Goal: Entertainment & Leisure: Consume media (video, audio)

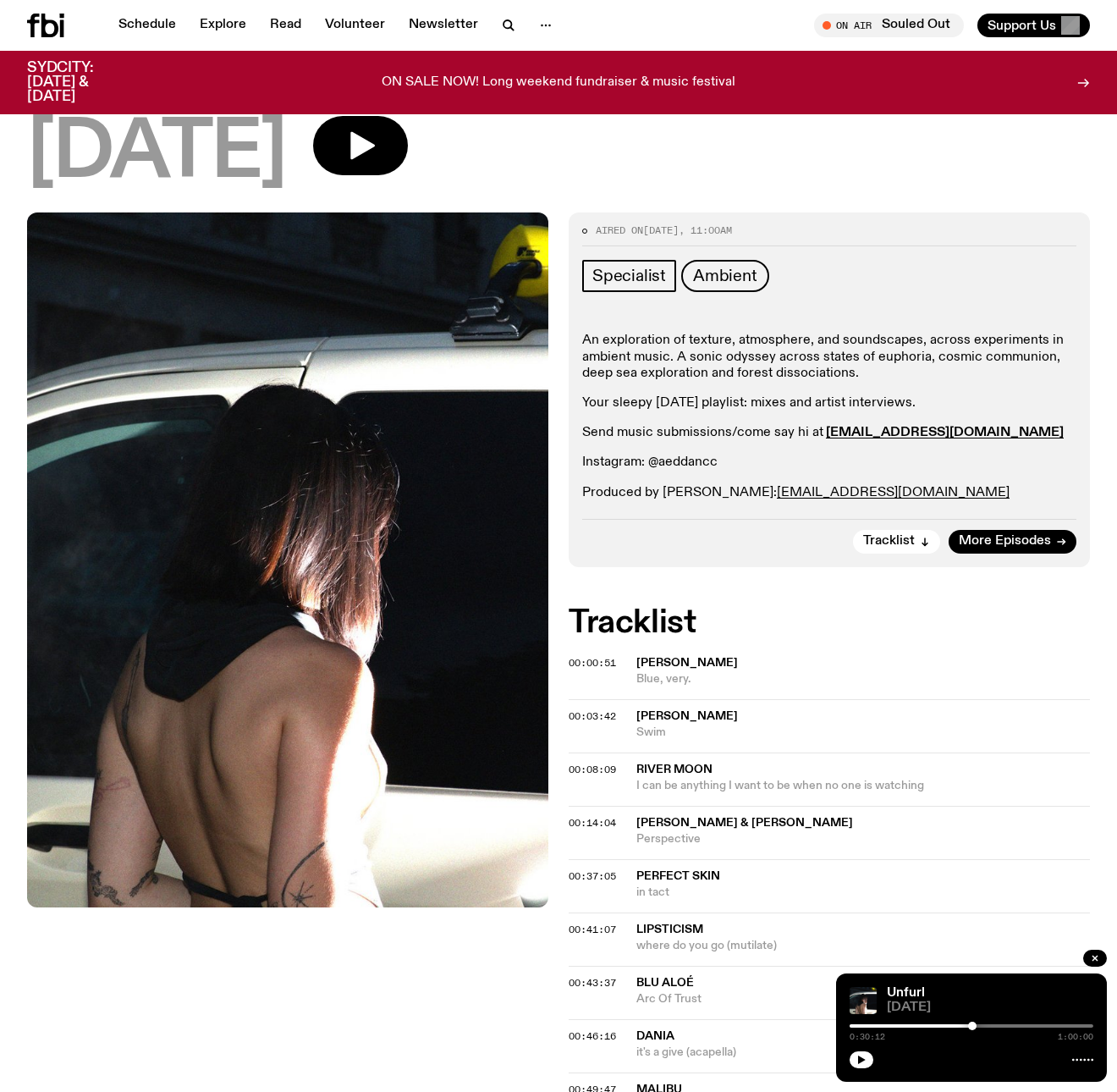
scroll to position [123, 0]
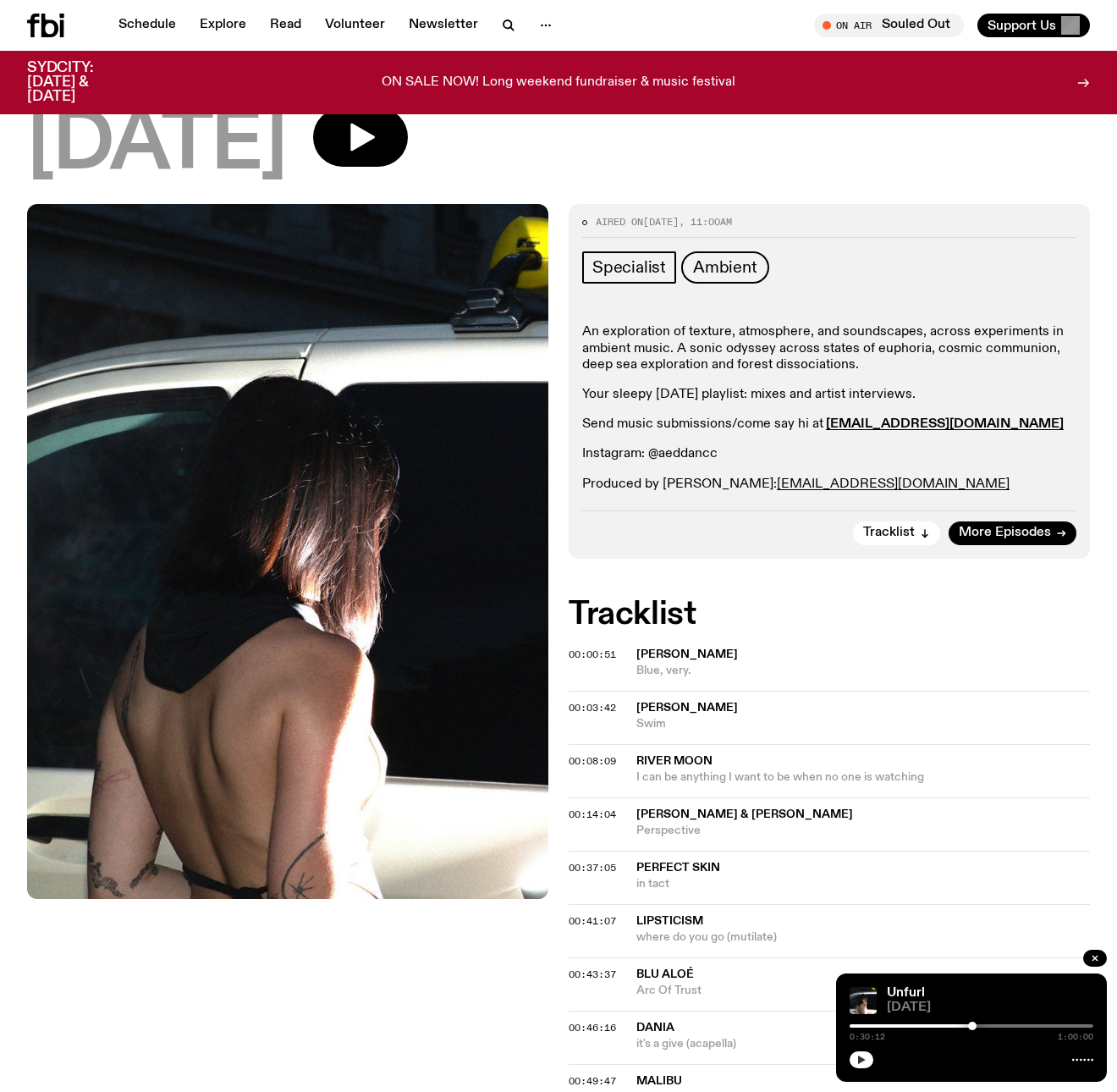
click at [868, 1062] on button "button" at bounding box center [862, 1060] width 24 height 17
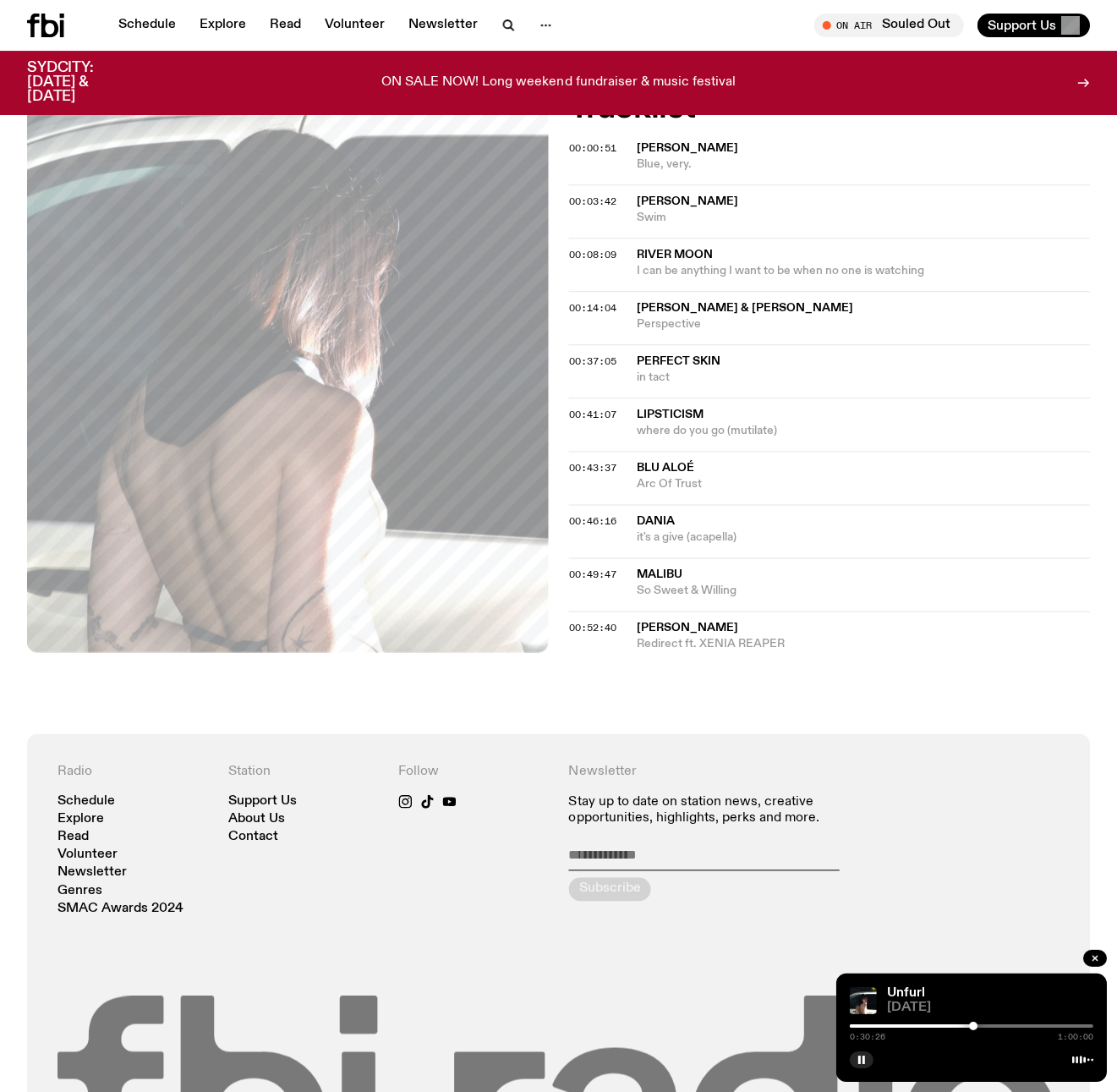
scroll to position [624, 0]
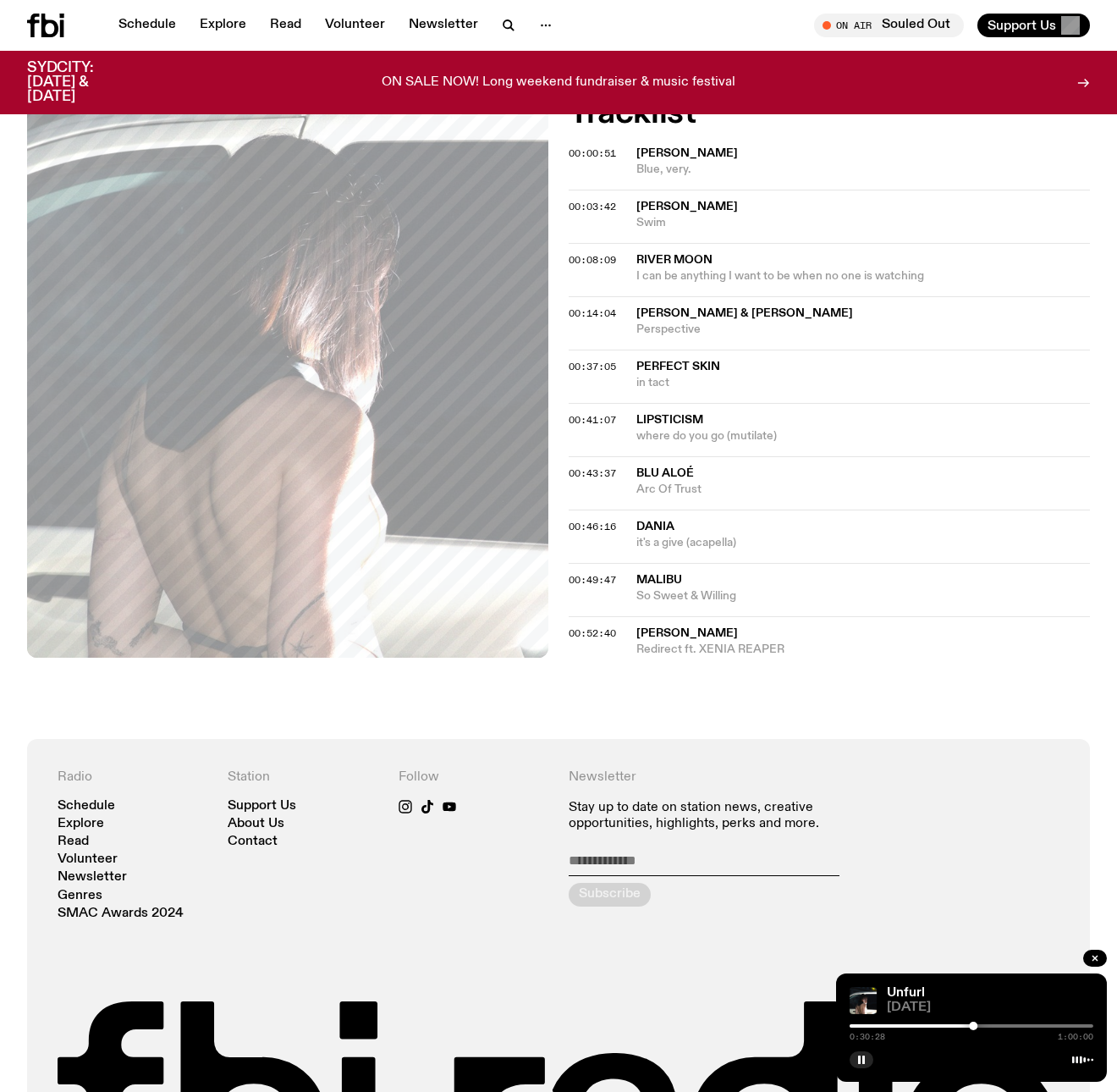
click at [1083, 1062] on icon at bounding box center [1083, 1060] width 21 height 14
drag, startPoint x: 982, startPoint y: 987, endPoint x: 946, endPoint y: 949, distance: 52.3
click at [946, 949] on div "Schedule Explore Read Volunteer Newsletter About Us Contact Champions of emergi…" at bounding box center [558, 352] width 1117 height 1953
click at [929, 1026] on div at bounding box center [856, 1026] width 243 height 4
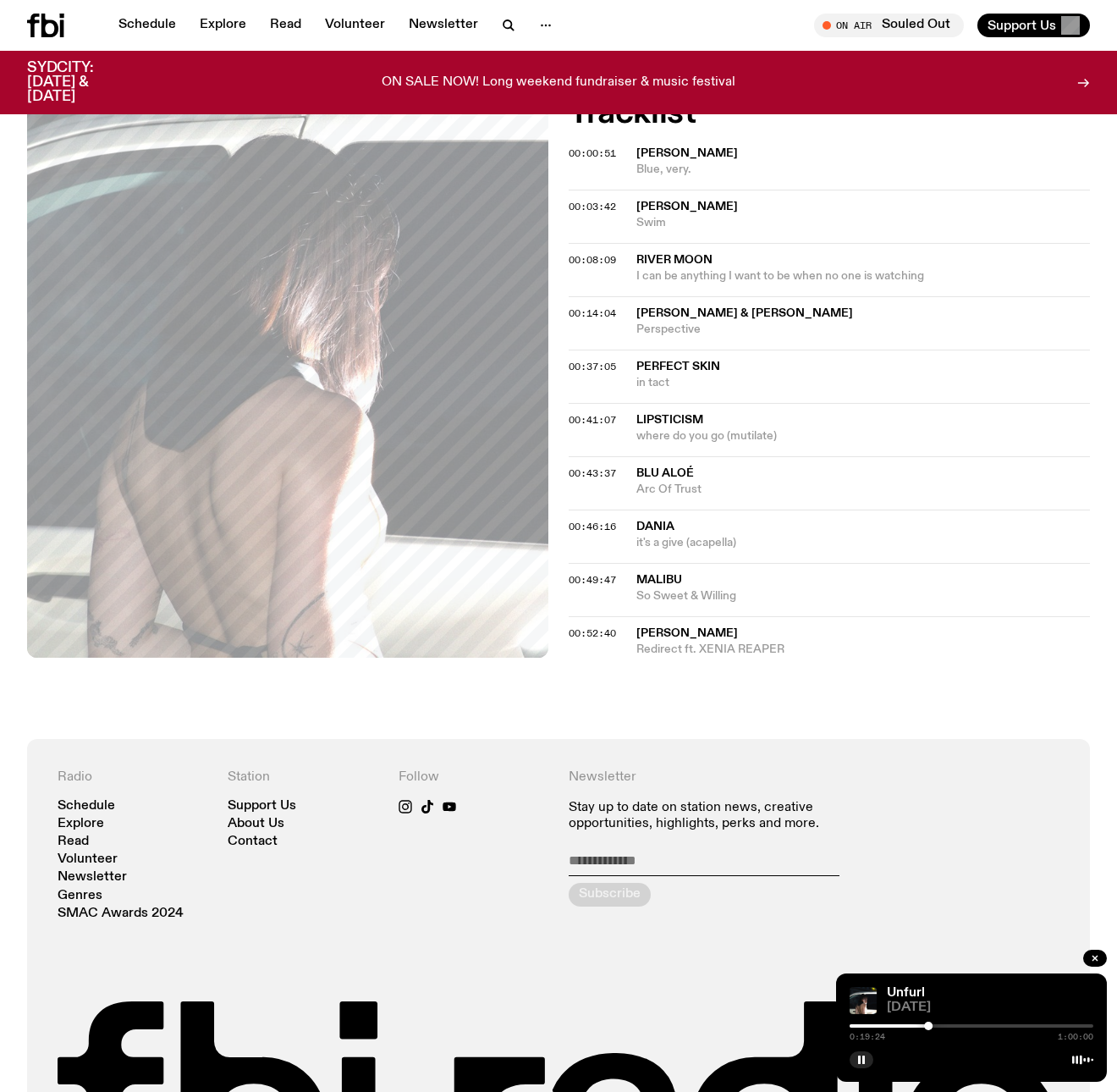
click at [914, 1026] on div at bounding box center [807, 1026] width 243 height 4
click at [933, 1026] on div at bounding box center [843, 1026] width 243 height 4
click at [923, 1024] on div at bounding box center [812, 1026] width 243 height 4
drag, startPoint x: 923, startPoint y: 1024, endPoint x: 908, endPoint y: 1024, distance: 15.0
click at [908, 1024] on div at bounding box center [908, 1025] width 9 height 9
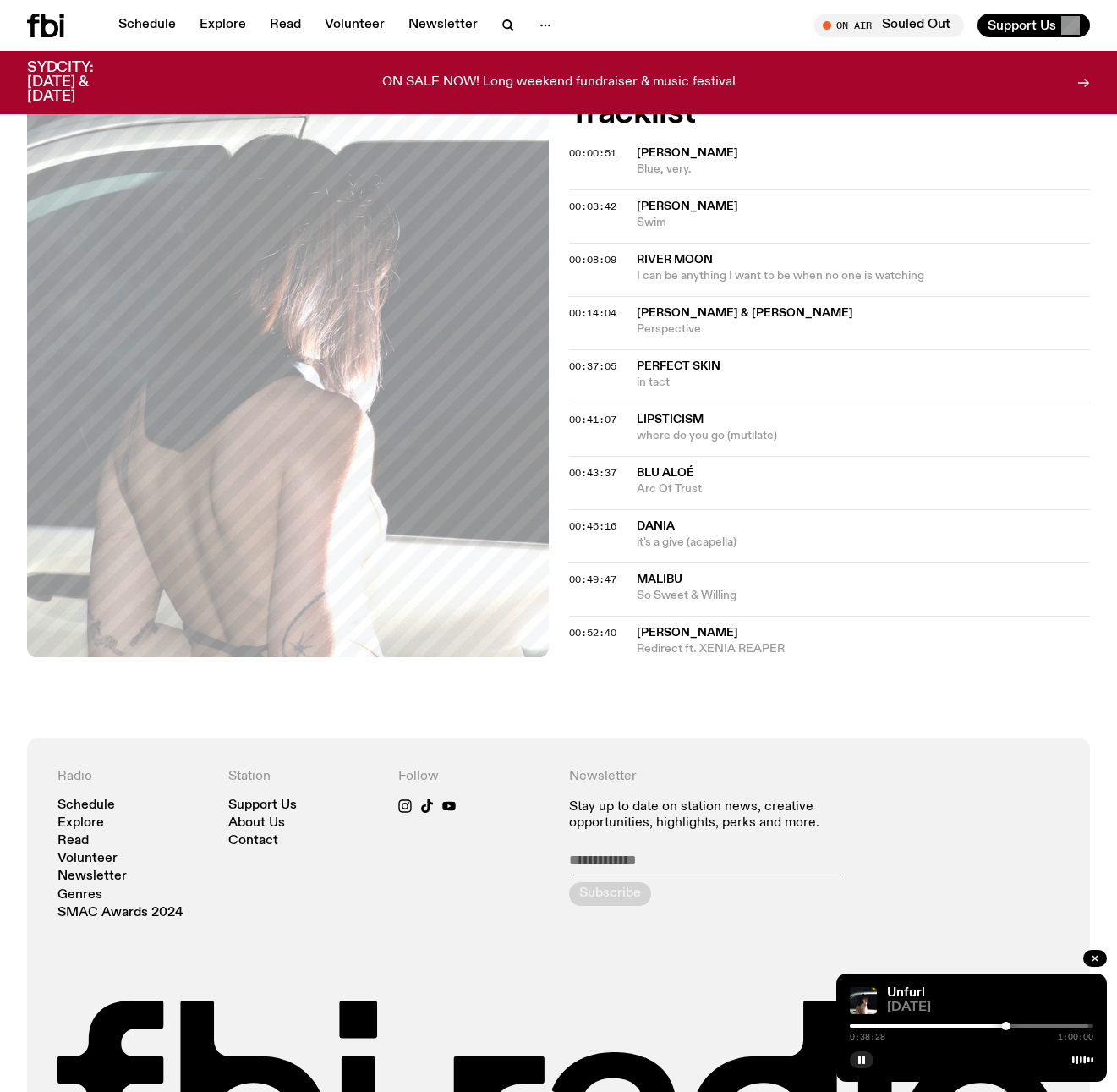
click at [915, 1024] on div at bounding box center [884, 1026] width 243 height 4
click at [908, 1024] on div at bounding box center [908, 1025] width 9 height 9
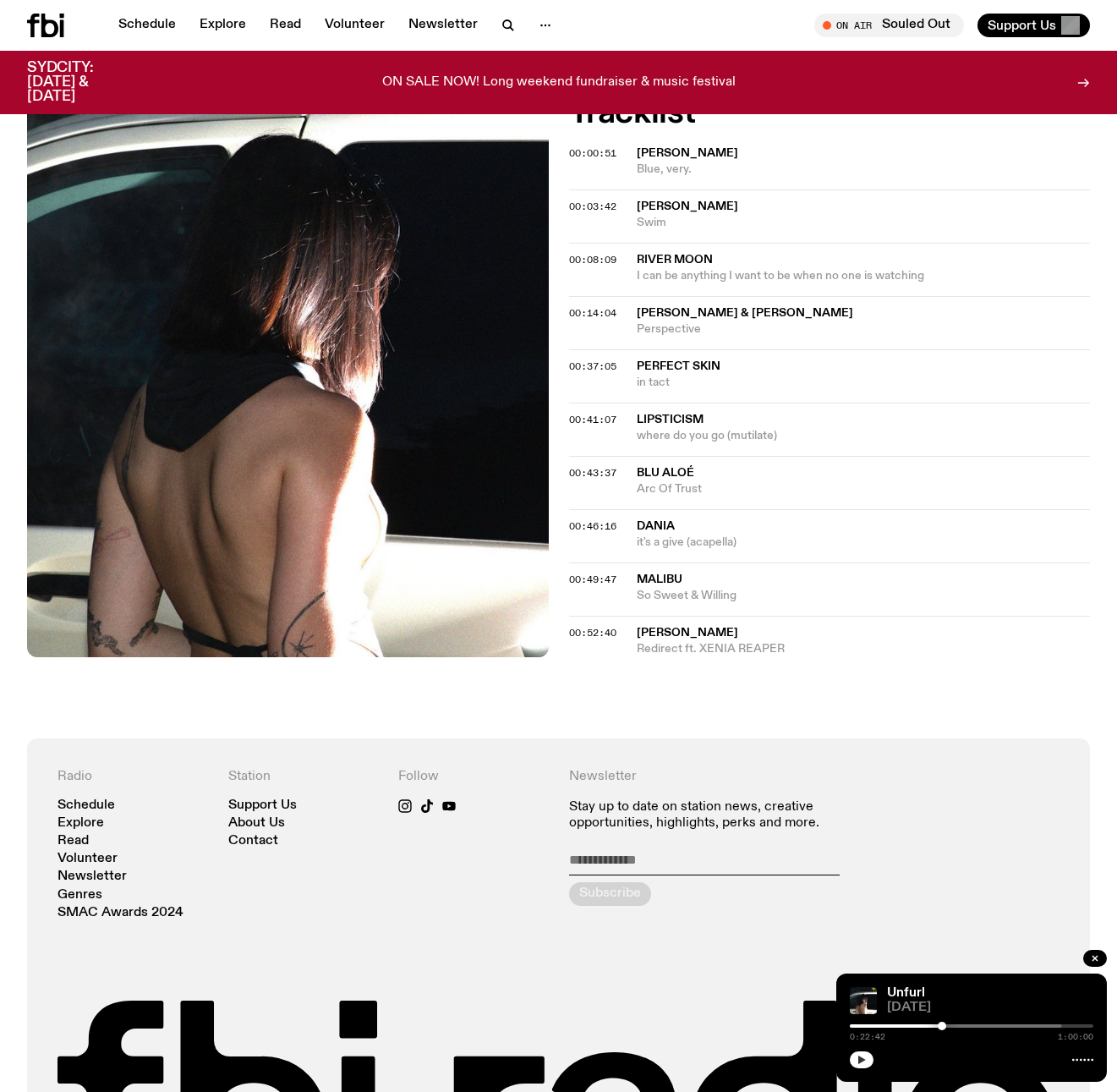
click at [861, 1064] on icon "button" at bounding box center [861, 1059] width 11 height 11
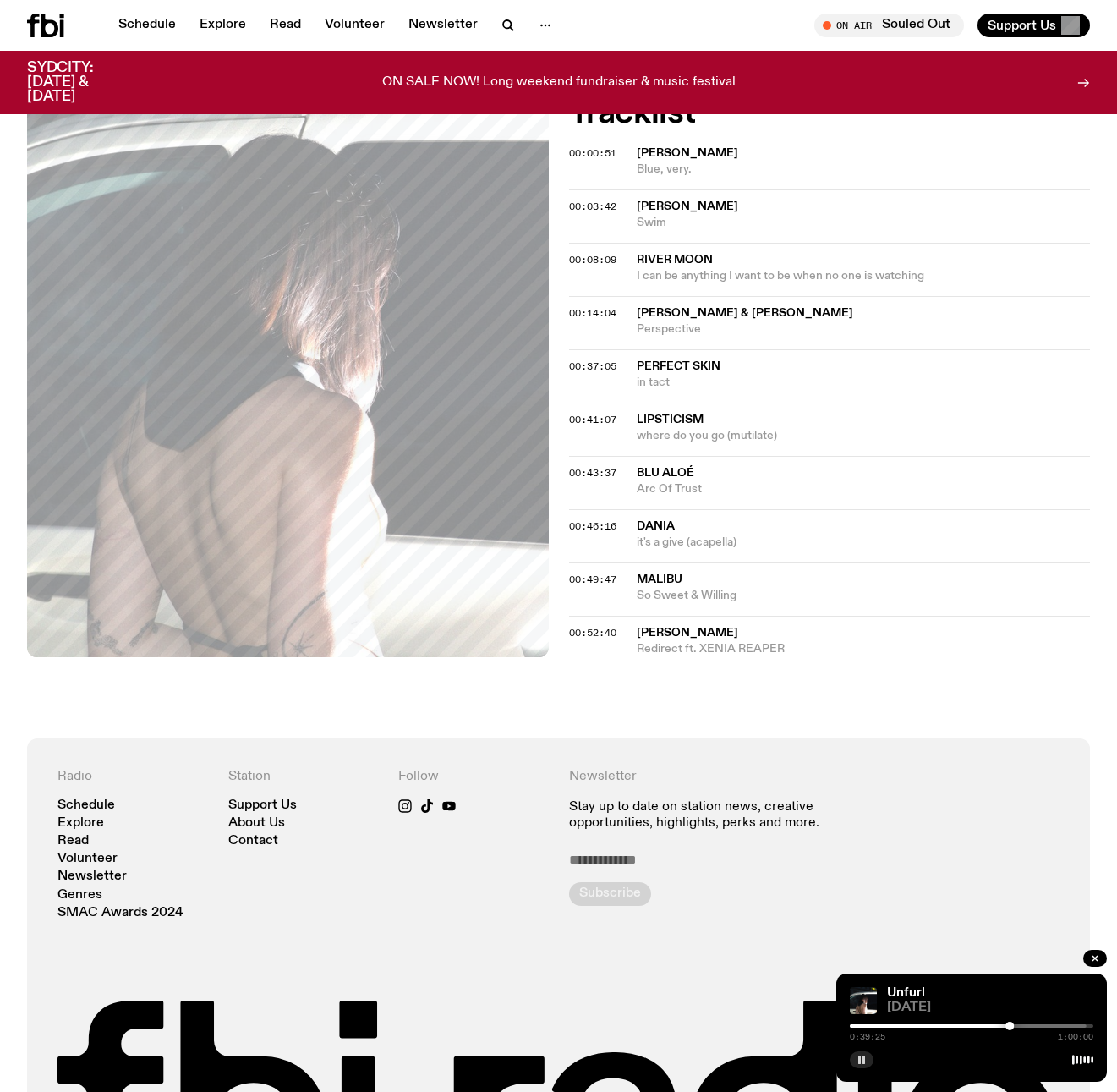
click at [1021, 1027] on div "0:39:25 1:00:00" at bounding box center [971, 1030] width 243 height 20
click at [1028, 1027] on div "0:39:26 1:00:00" at bounding box center [971, 1030] width 243 height 20
click at [1028, 1026] on div at bounding box center [964, 1026] width 243 height 4
click at [670, 413] on span "Lipsticism" at bounding box center [670, 419] width 67 height 12
click at [665, 413] on span "Lipsticism" at bounding box center [670, 419] width 67 height 12
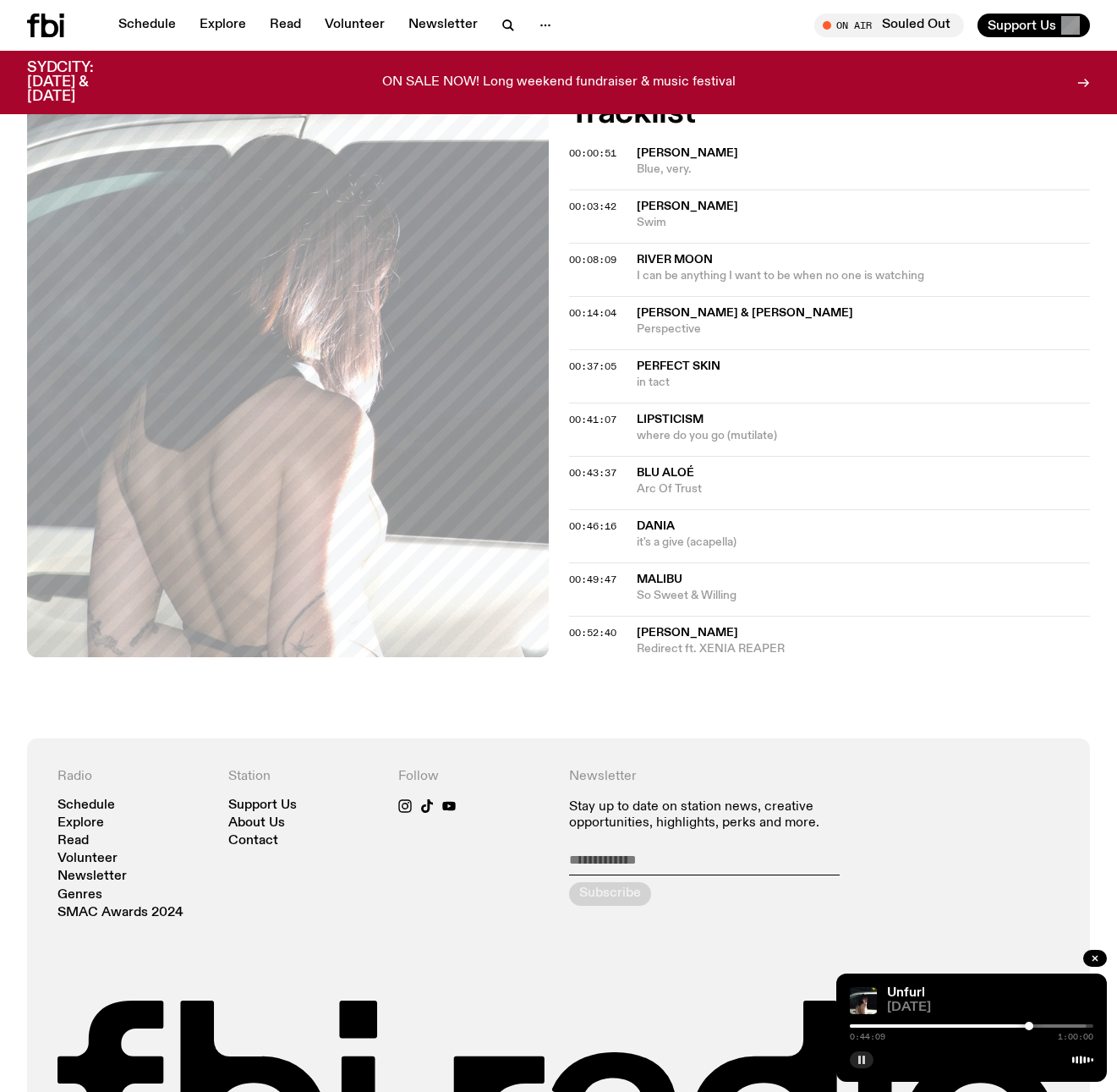
click at [693, 428] on span "where do you go (mutilate)" at bounding box center [864, 435] width 454 height 16
click at [693, 421] on div "Copied" at bounding box center [673, 428] width 45 height 16
click at [657, 481] on span "Arc Of Trust" at bounding box center [864, 489] width 454 height 16
click at [837, 466] on div "Copied" at bounding box center [864, 481] width 454 height 32
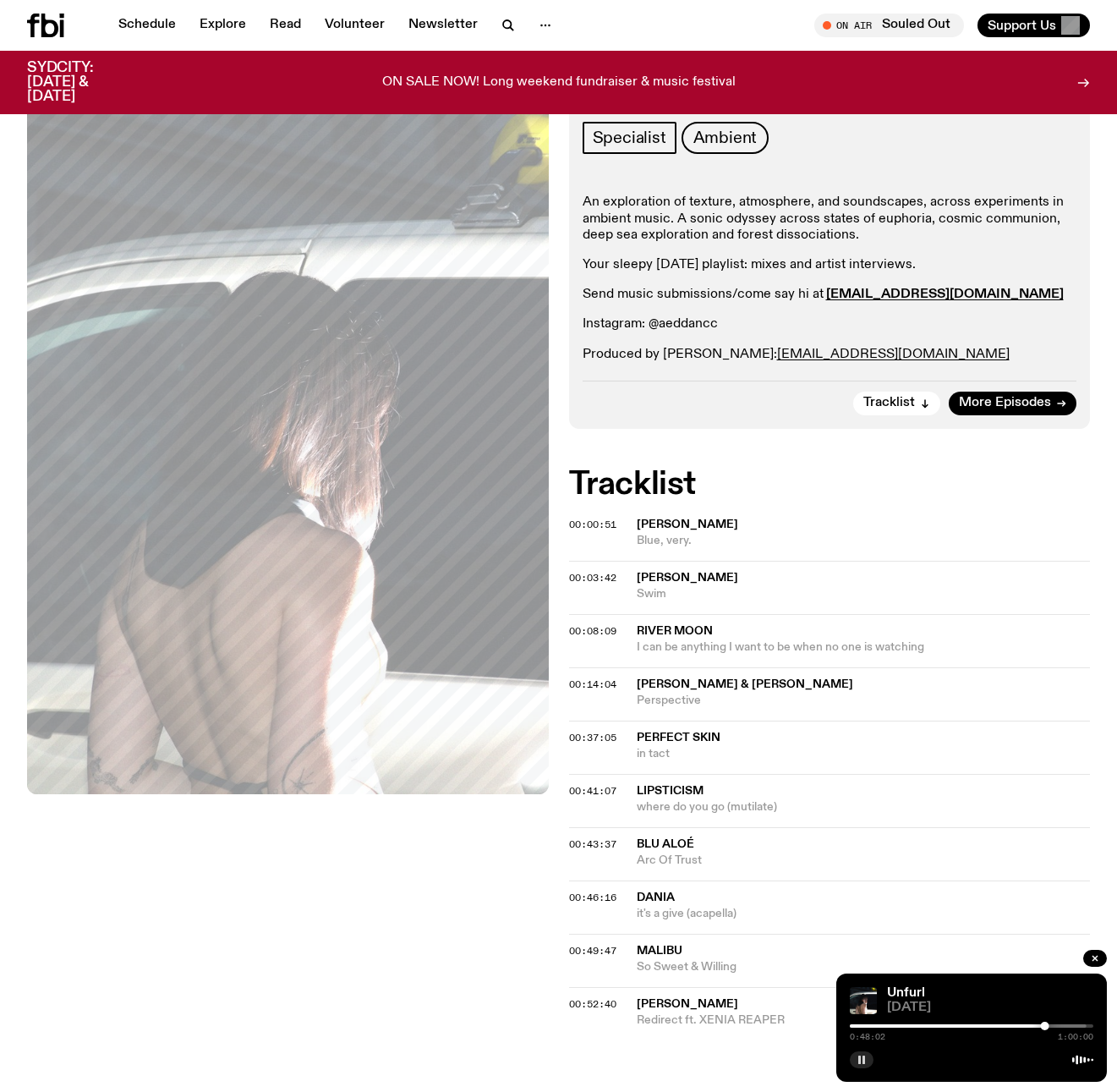
scroll to position [208, 0]
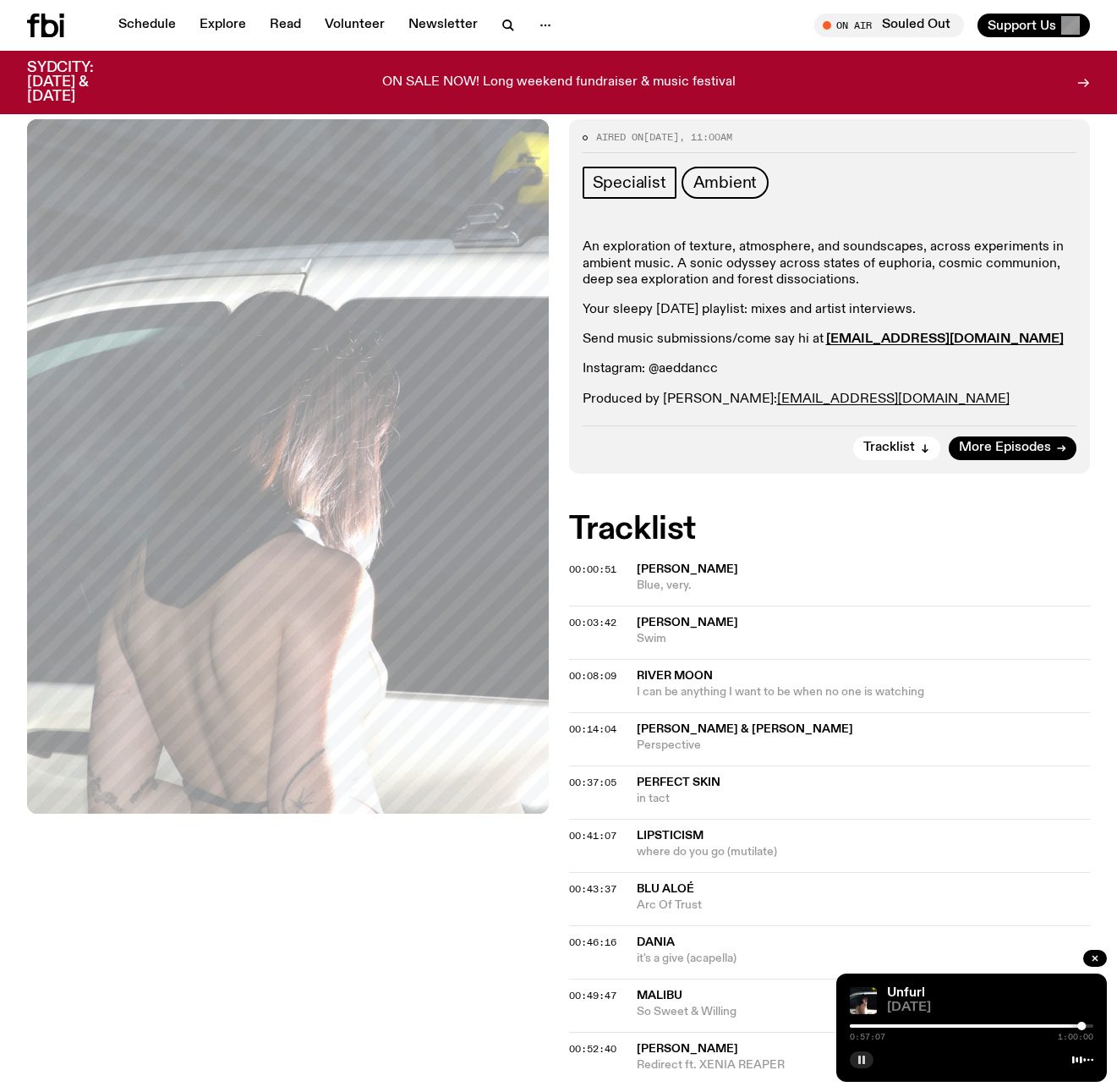
click at [863, 1063] on rect "button" at bounding box center [864, 1059] width 3 height 9
